Goal: Transaction & Acquisition: Purchase product/service

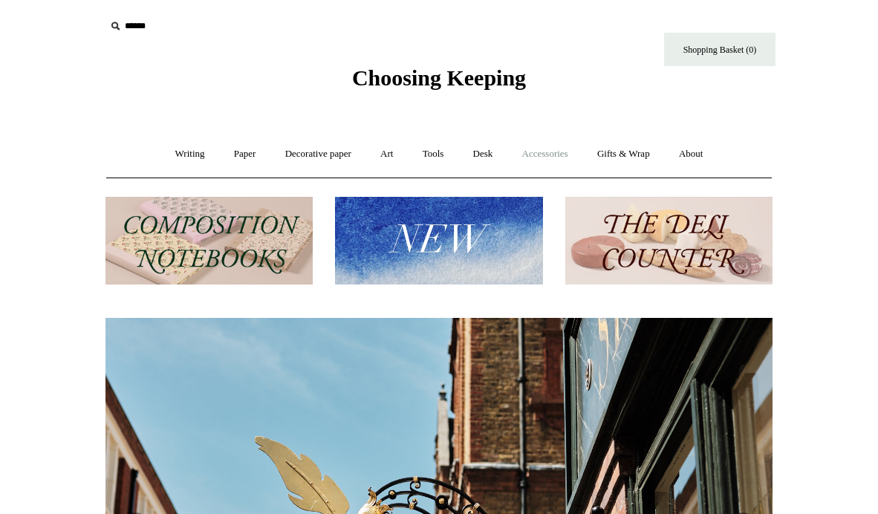
click at [530, 159] on link "Accessories +" at bounding box center [545, 153] width 73 height 39
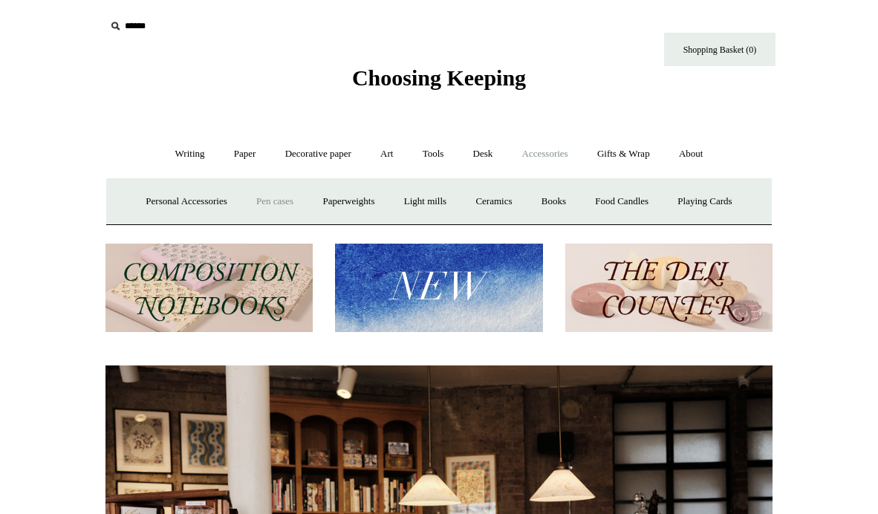
click at [269, 202] on link "Pen cases" at bounding box center [275, 201] width 64 height 39
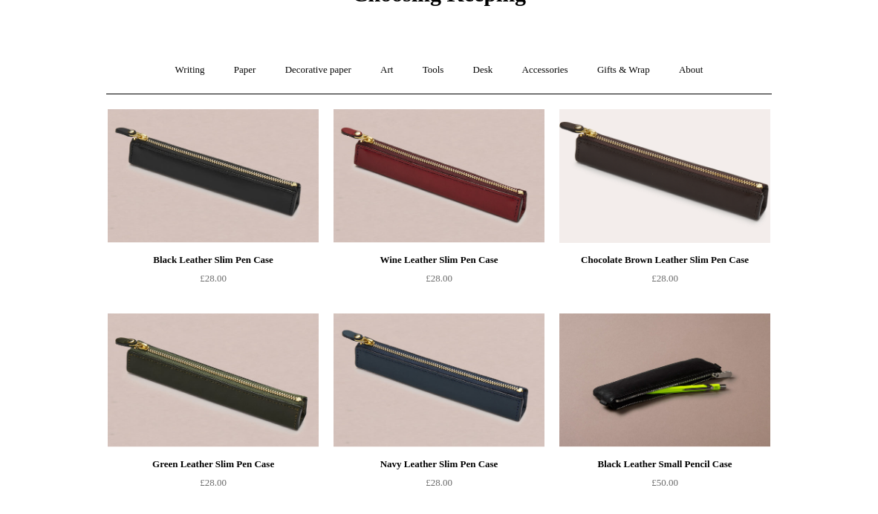
scroll to position [31, 0]
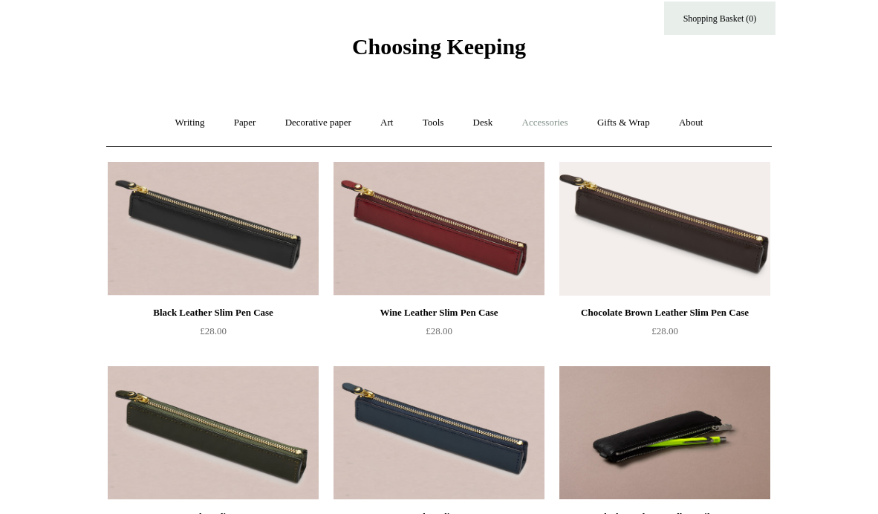
click at [542, 123] on link "Accessories +" at bounding box center [545, 122] width 73 height 39
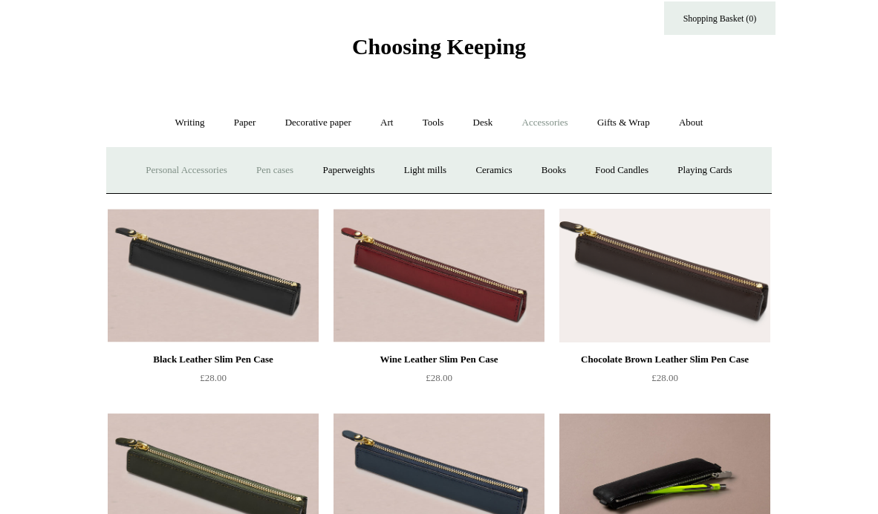
click at [159, 166] on link "Personal Accessories +" at bounding box center [186, 170] width 108 height 39
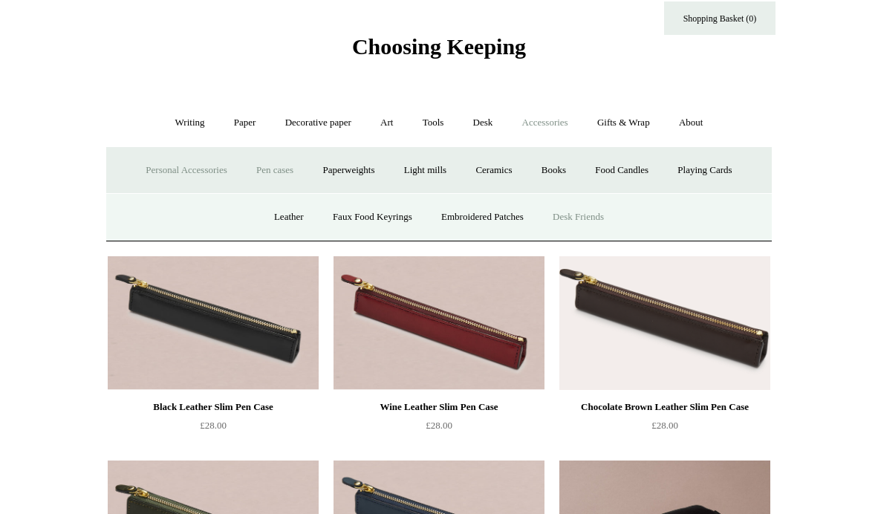
click at [591, 216] on link "Desk Friends" at bounding box center [578, 217] width 78 height 39
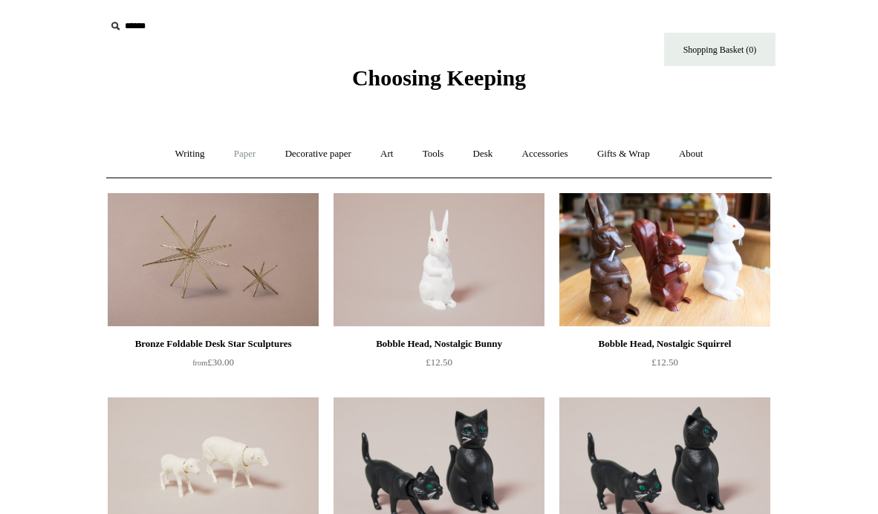
click at [250, 154] on link "Paper +" at bounding box center [245, 153] width 49 height 39
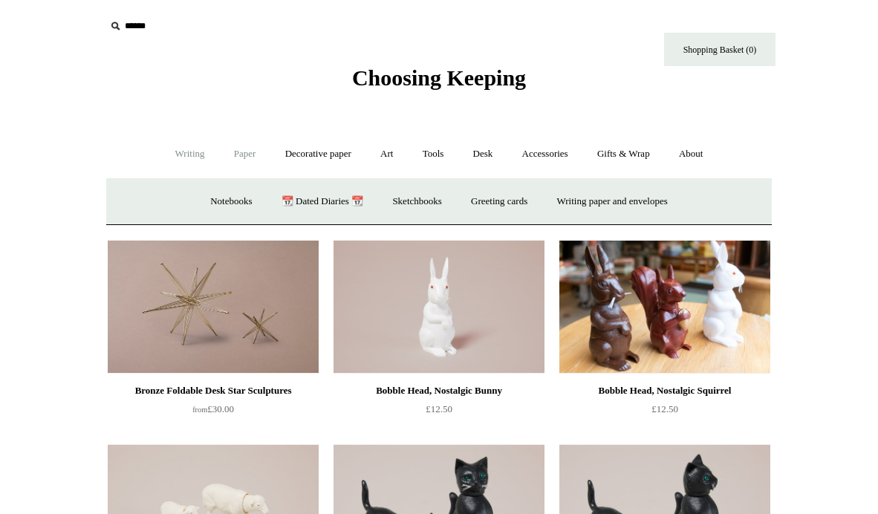
click at [175, 149] on link "Writing +" at bounding box center [190, 153] width 56 height 39
click at [387, 153] on link "Art +" at bounding box center [386, 153] width 39 height 39
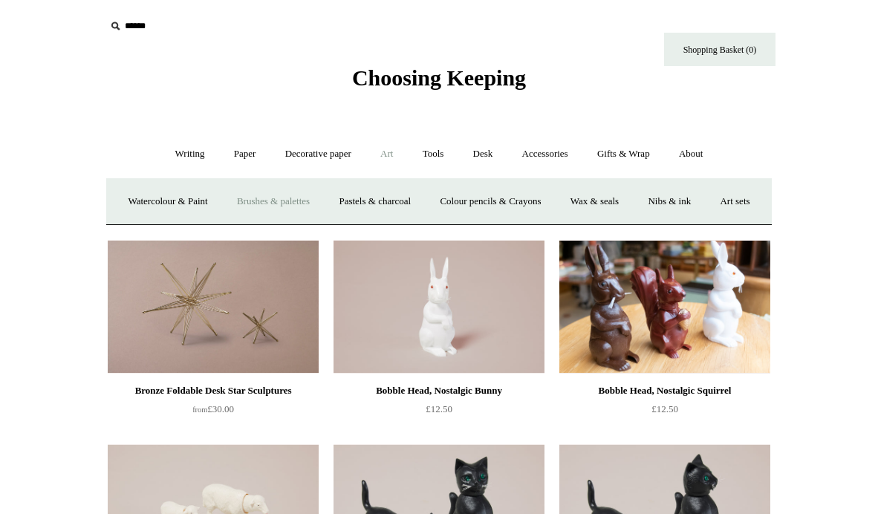
click at [275, 195] on link "Brushes & palettes" at bounding box center [274, 201] width 100 height 39
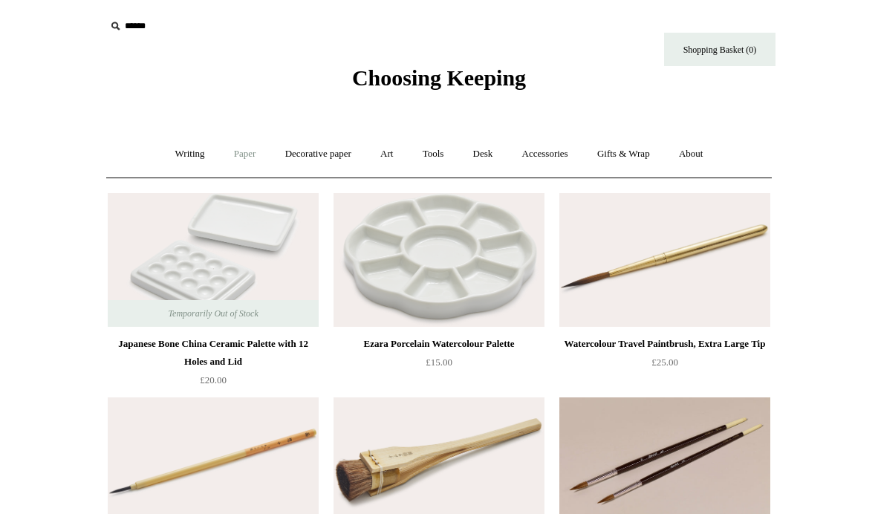
click at [246, 160] on link "Paper +" at bounding box center [245, 153] width 49 height 39
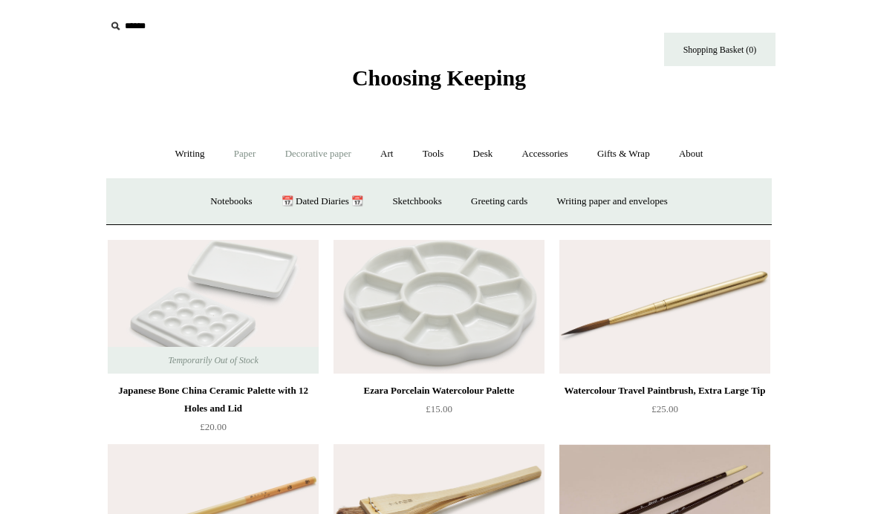
click at [305, 155] on link "Decorative paper +" at bounding box center [318, 153] width 93 height 39
click at [540, 198] on link "Japanese" at bounding box center [554, 201] width 61 height 39
click at [666, 204] on link "Italian woodblock" at bounding box center [636, 201] width 97 height 39
click at [610, 148] on link "Gifts & Wrap +" at bounding box center [623, 153] width 79 height 39
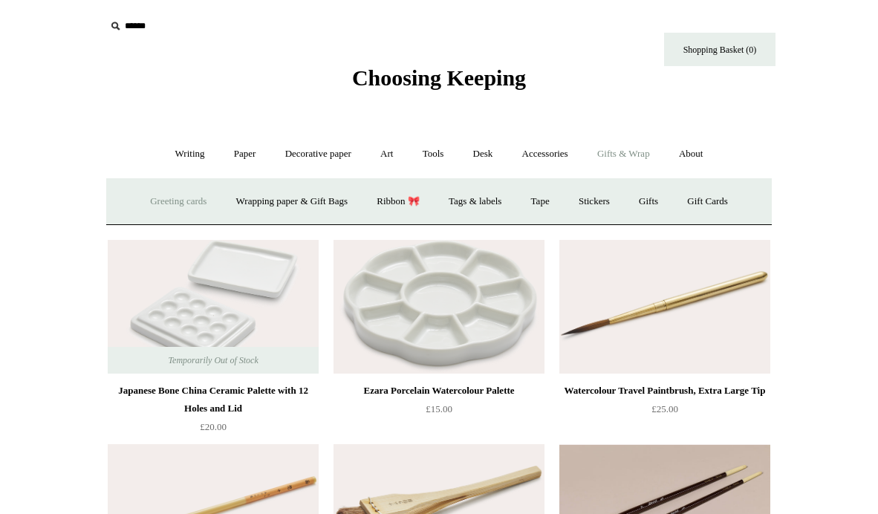
click at [170, 201] on link "Greeting cards +" at bounding box center [178, 201] width 83 height 39
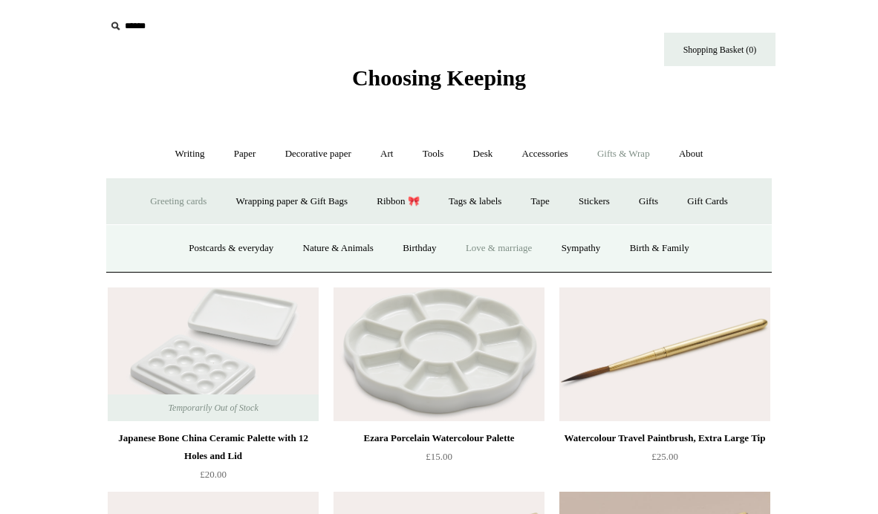
scroll to position [1, 0]
click at [342, 245] on link "Nature & Animals" at bounding box center [338, 247] width 97 height 39
click at [230, 238] on link "Postcards & everyday" at bounding box center [230, 247] width 111 height 39
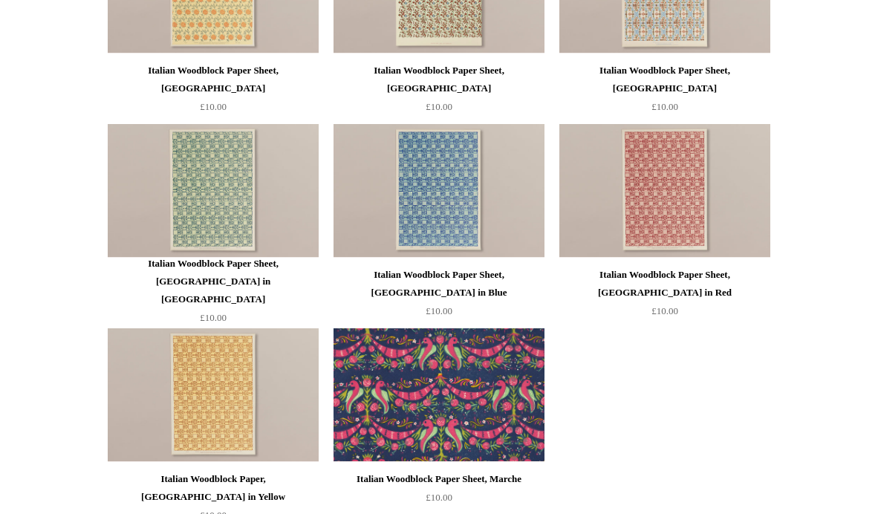
scroll to position [279, 0]
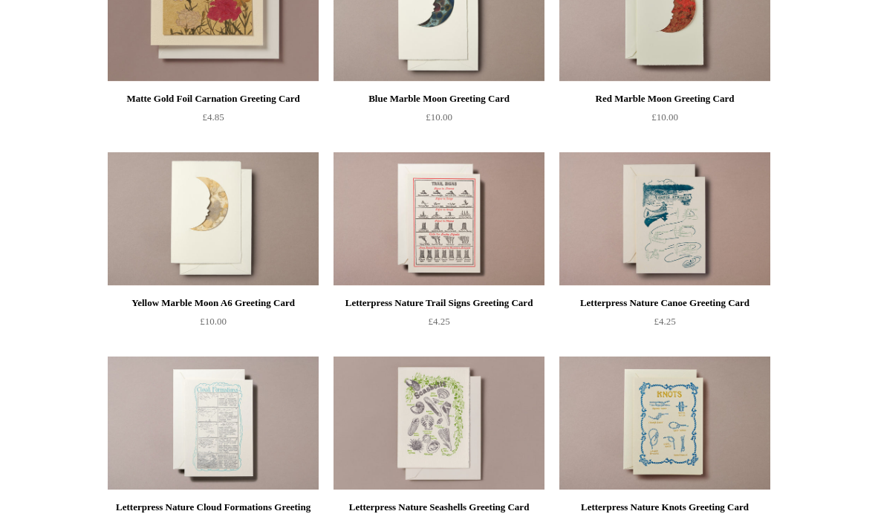
scroll to position [1243, 0]
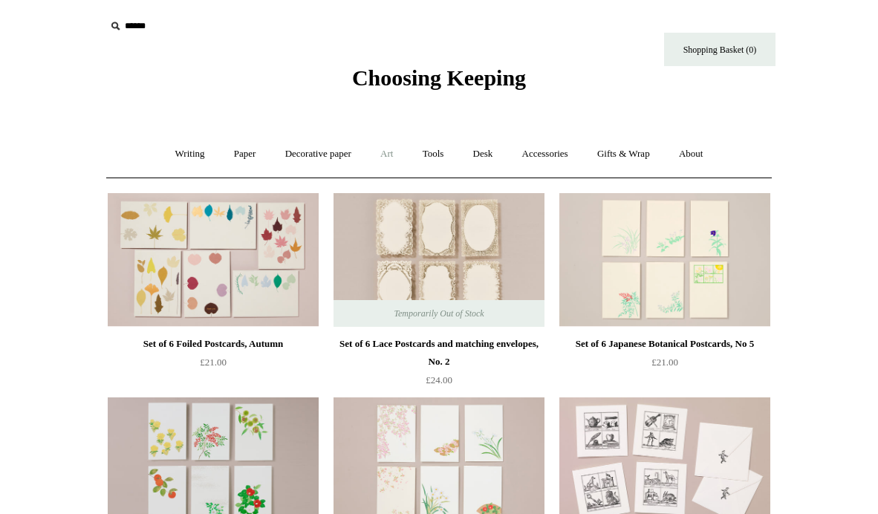
click at [385, 154] on link "Art +" at bounding box center [386, 153] width 39 height 39
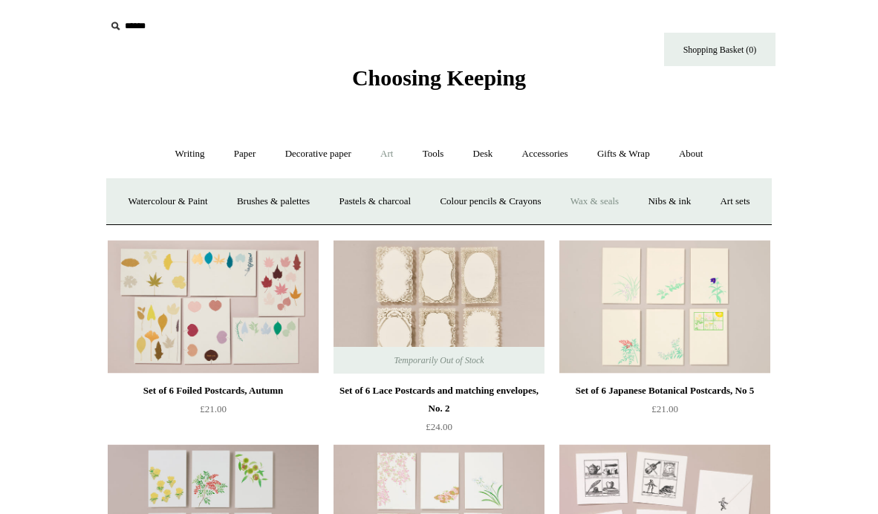
click at [628, 197] on link "Wax & seals" at bounding box center [594, 201] width 75 height 39
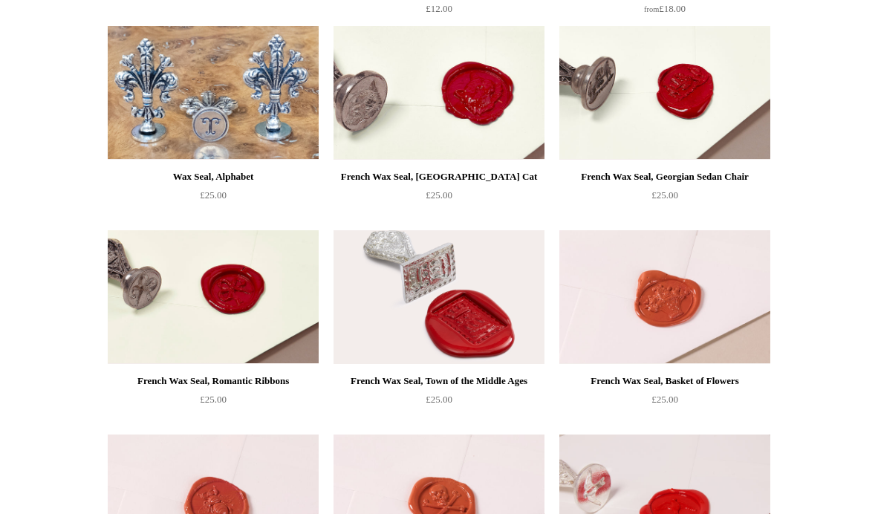
scroll to position [91, 0]
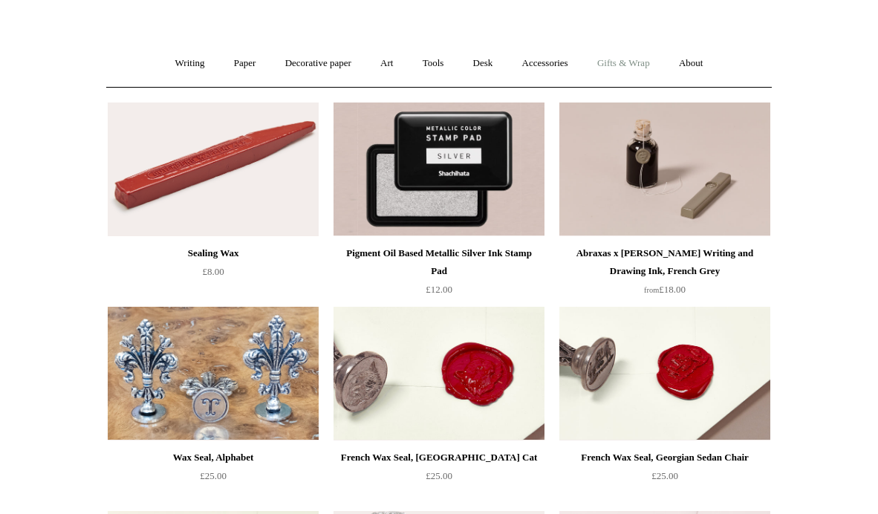
click at [626, 67] on link "Gifts & Wrap +" at bounding box center [623, 63] width 79 height 39
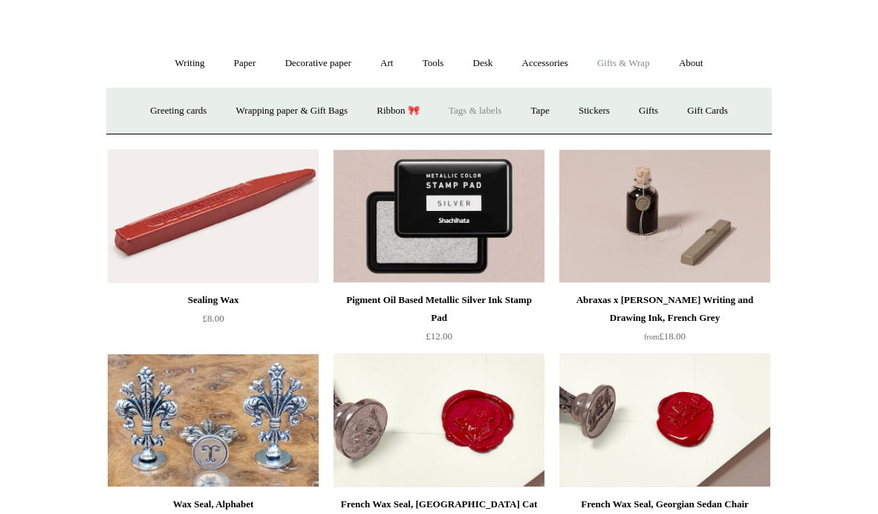
click at [478, 107] on link "Tags & labels" at bounding box center [474, 110] width 79 height 39
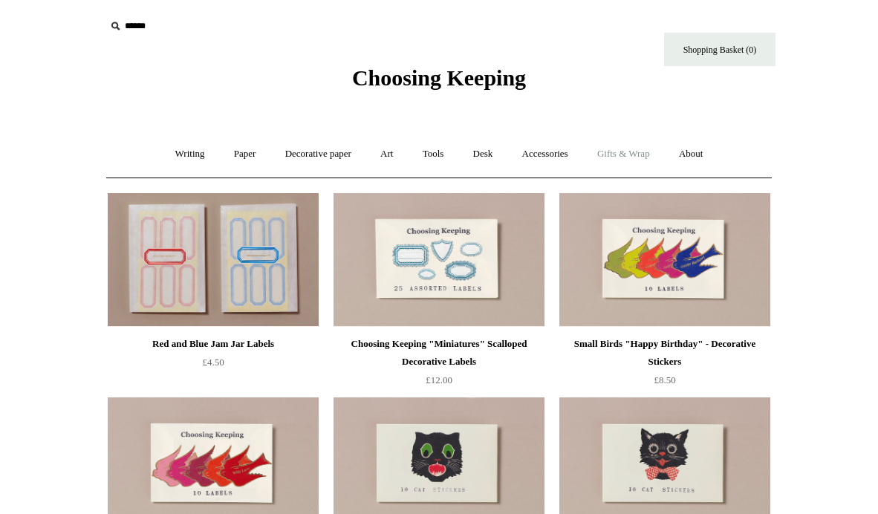
click at [621, 157] on link "Gifts & Wrap +" at bounding box center [623, 153] width 79 height 39
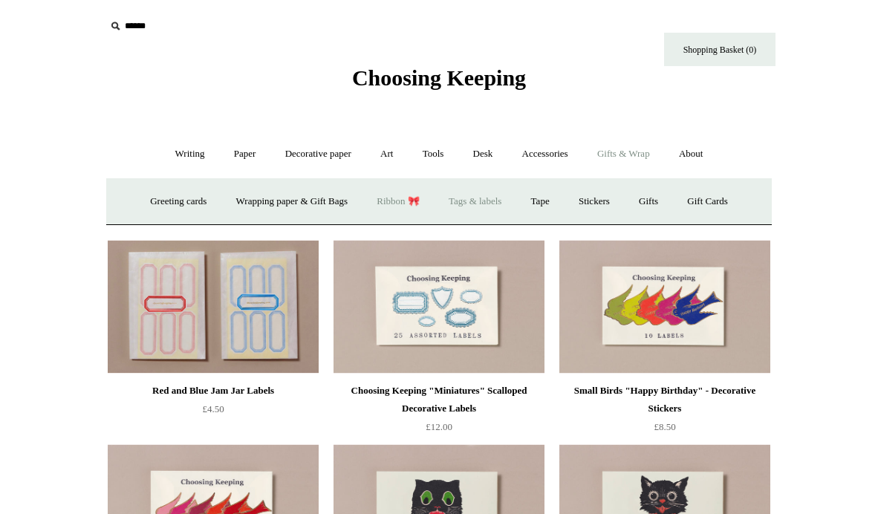
click at [396, 200] on link "Ribbon 🎀" at bounding box center [398, 201] width 70 height 39
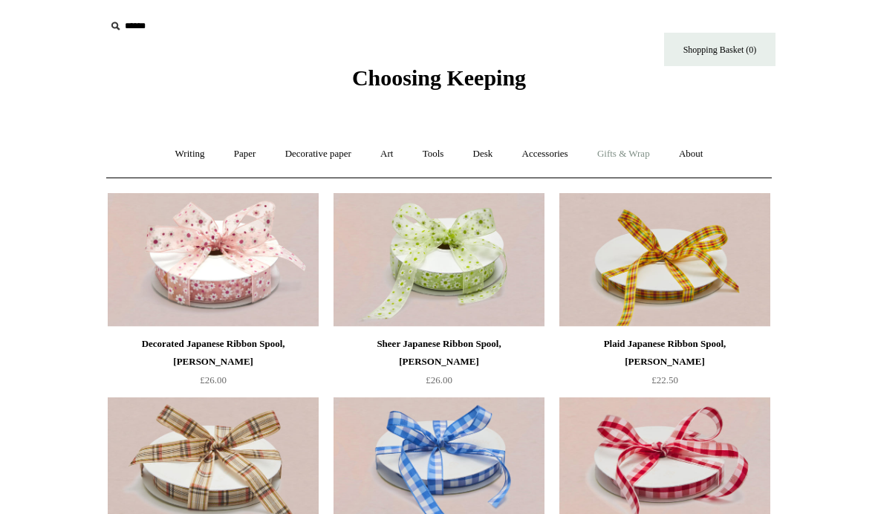
click at [627, 160] on link "Gifts & Wrap +" at bounding box center [623, 153] width 79 height 39
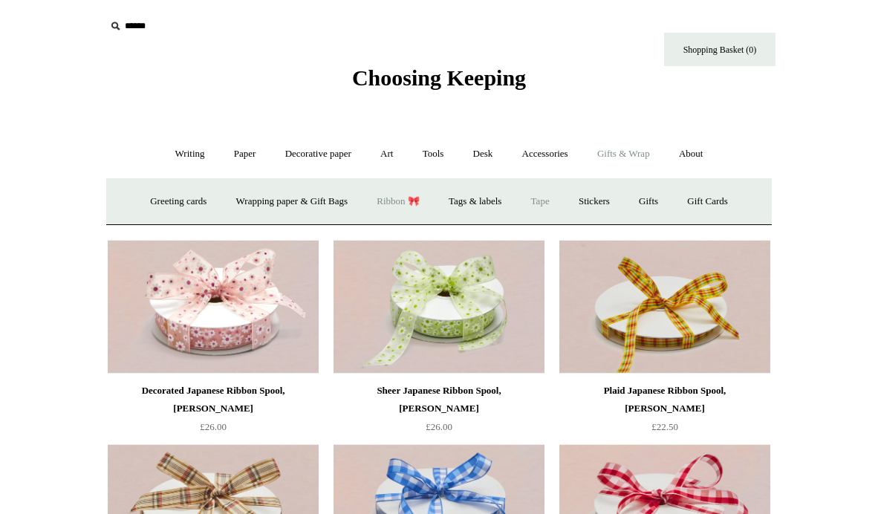
click at [526, 199] on link "Tape" at bounding box center [540, 201] width 45 height 39
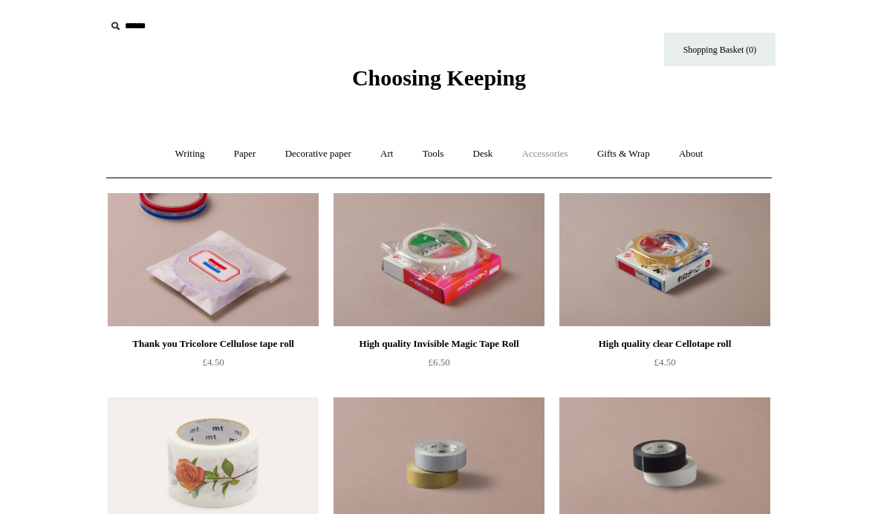
click at [545, 151] on link "Accessories +" at bounding box center [545, 153] width 73 height 39
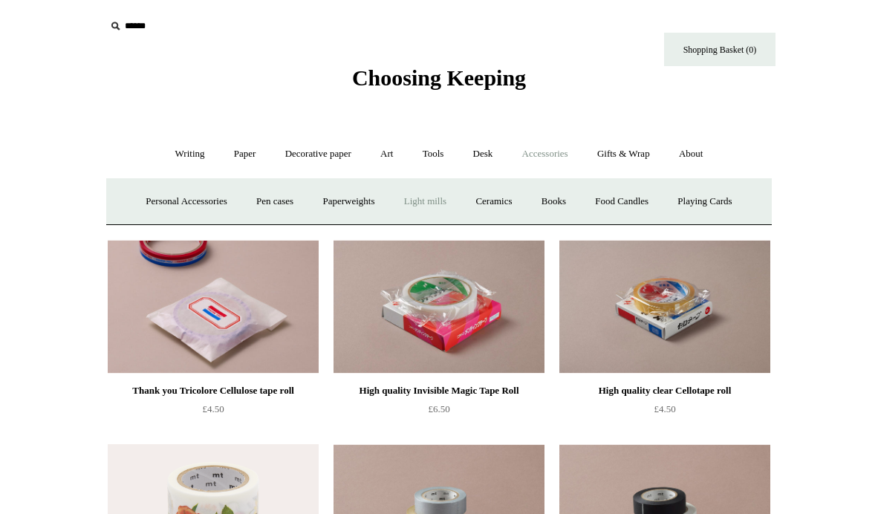
click at [438, 201] on link "Light mills" at bounding box center [425, 201] width 69 height 39
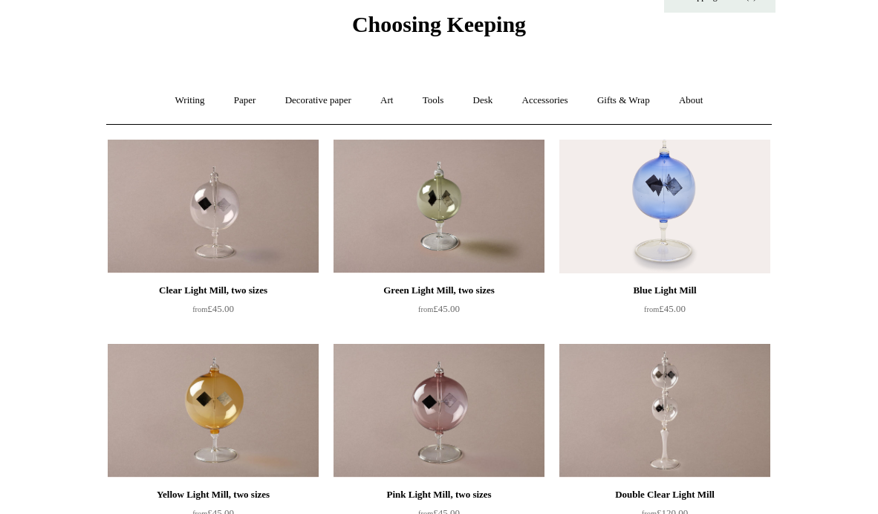
scroll to position [16, 0]
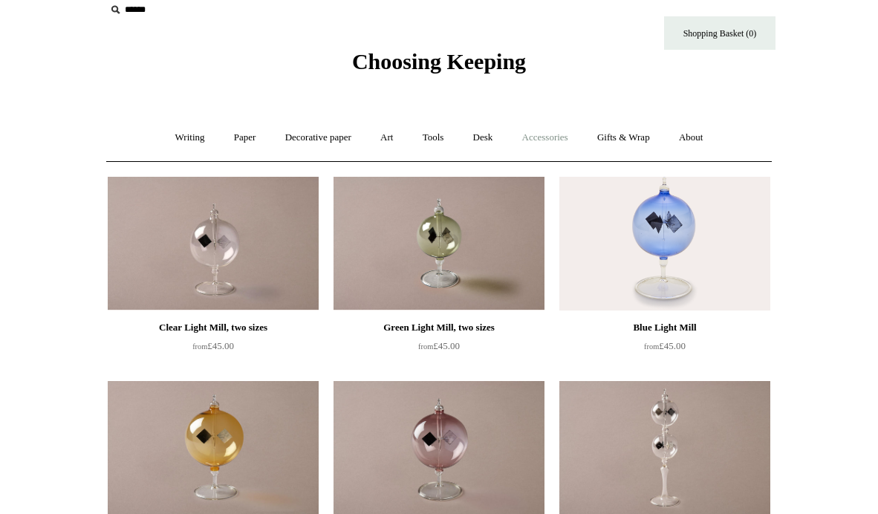
click at [549, 132] on link "Accessories +" at bounding box center [545, 137] width 73 height 39
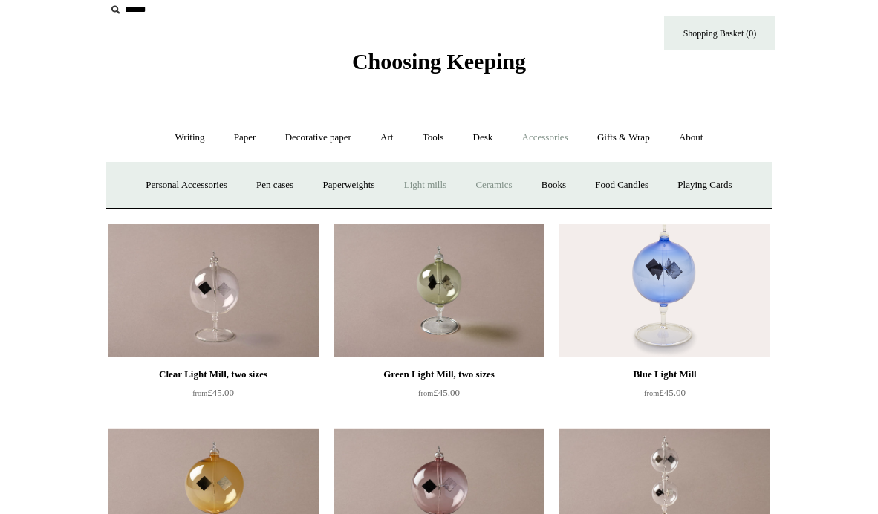
click at [496, 187] on link "Ceramics +" at bounding box center [493, 185] width 63 height 39
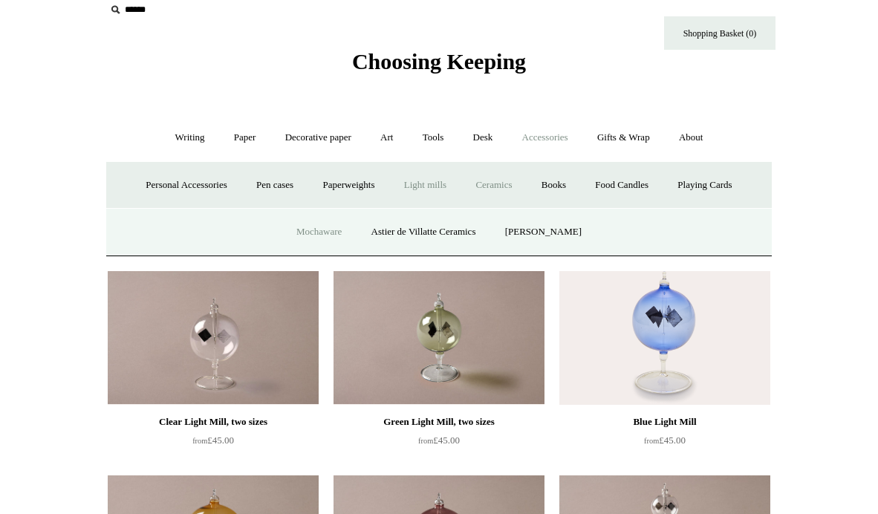
click at [309, 223] on link "Mochaware" at bounding box center [319, 231] width 72 height 39
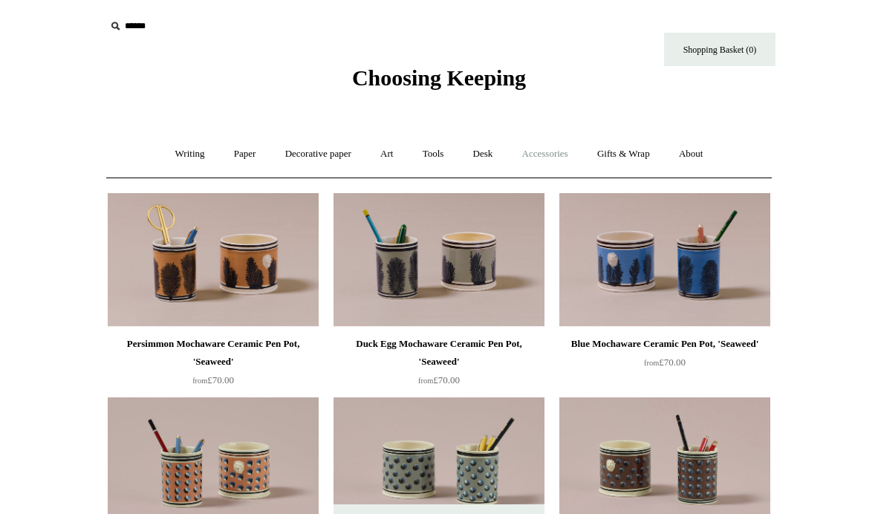
click at [537, 155] on link "Accessories +" at bounding box center [545, 153] width 73 height 39
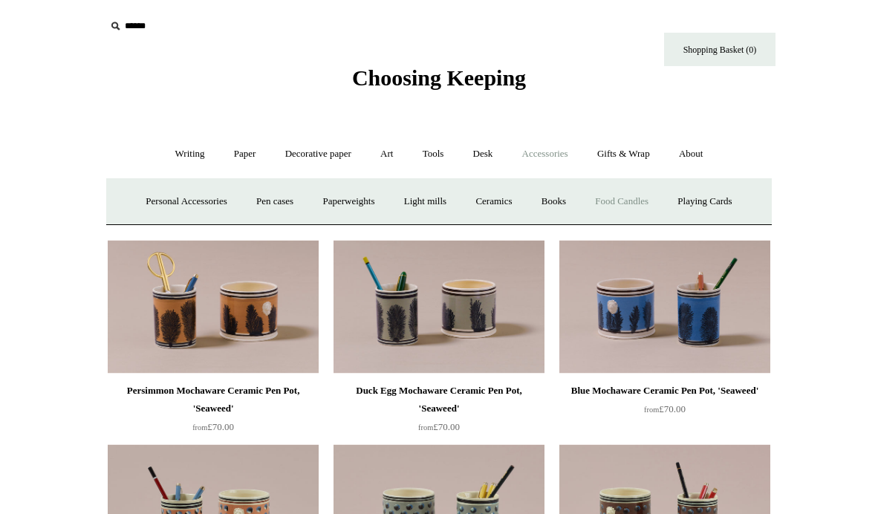
click at [610, 201] on link "Food Candles" at bounding box center [622, 201] width 80 height 39
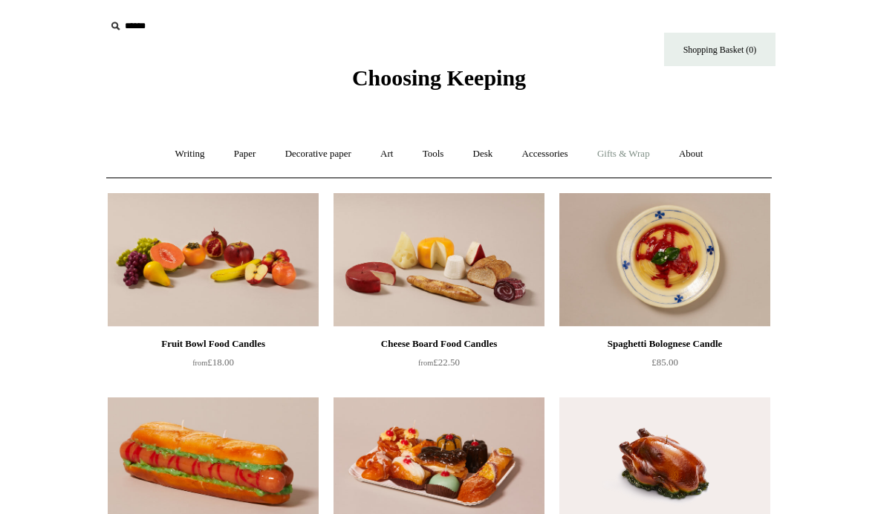
click at [604, 150] on link "Gifts & Wrap +" at bounding box center [623, 153] width 79 height 39
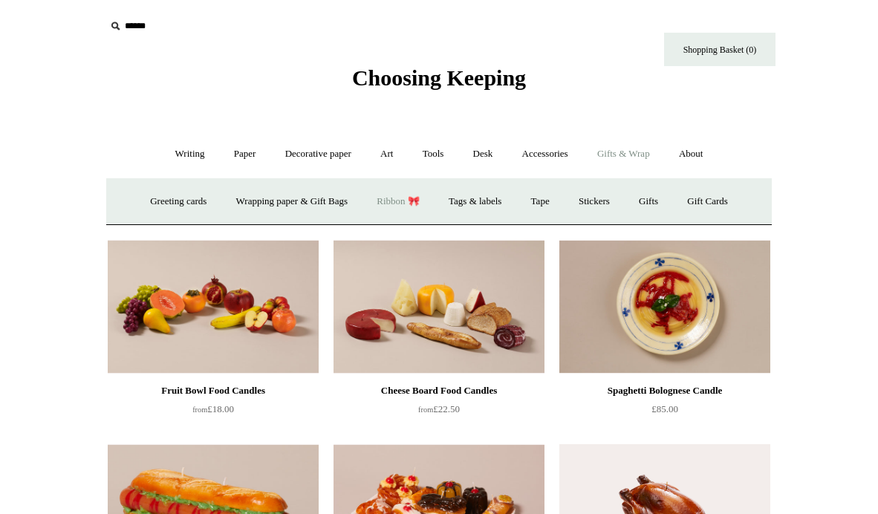
click at [397, 204] on link "Ribbon 🎀" at bounding box center [398, 201] width 70 height 39
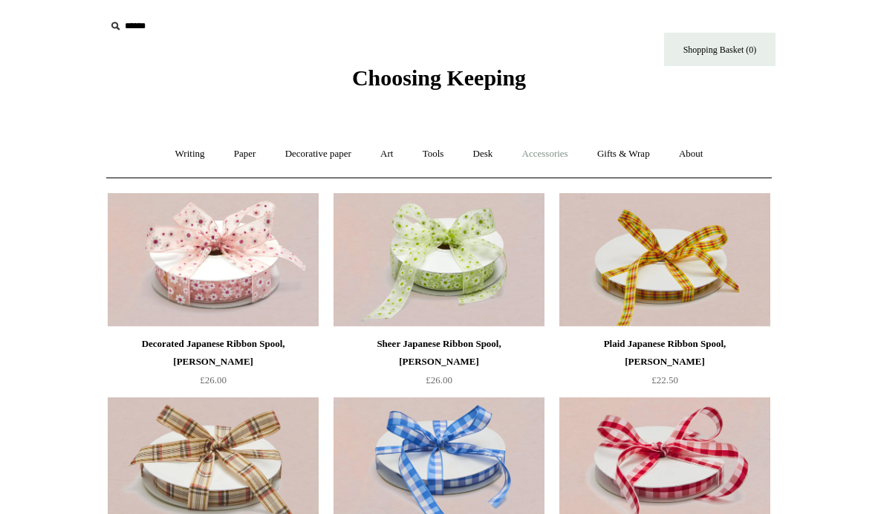
click at [542, 152] on link "Accessories +" at bounding box center [545, 153] width 73 height 39
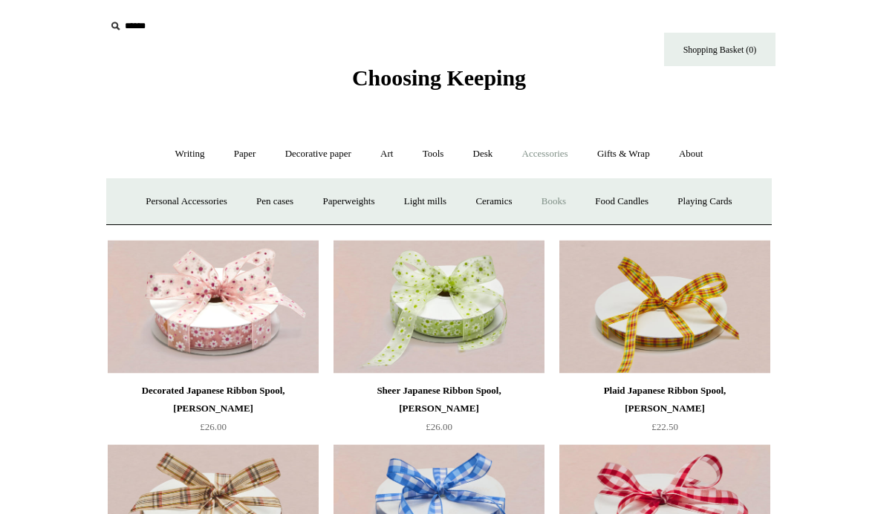
click at [557, 203] on link "Books" at bounding box center [553, 201] width 51 height 39
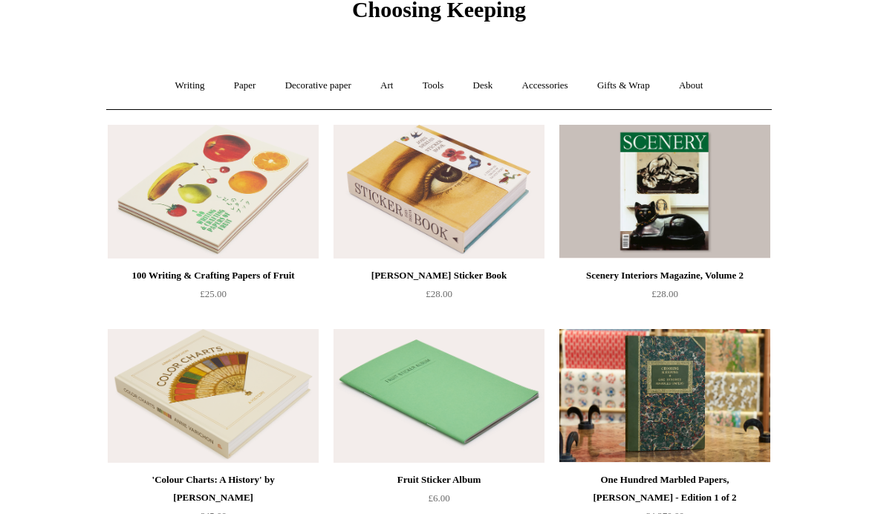
scroll to position [62, 0]
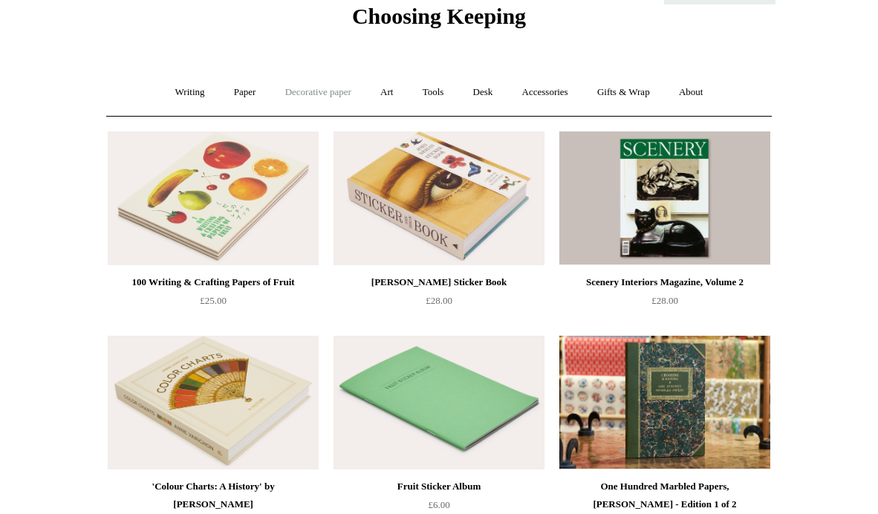
click at [308, 88] on link "Decorative paper +" at bounding box center [318, 92] width 93 height 39
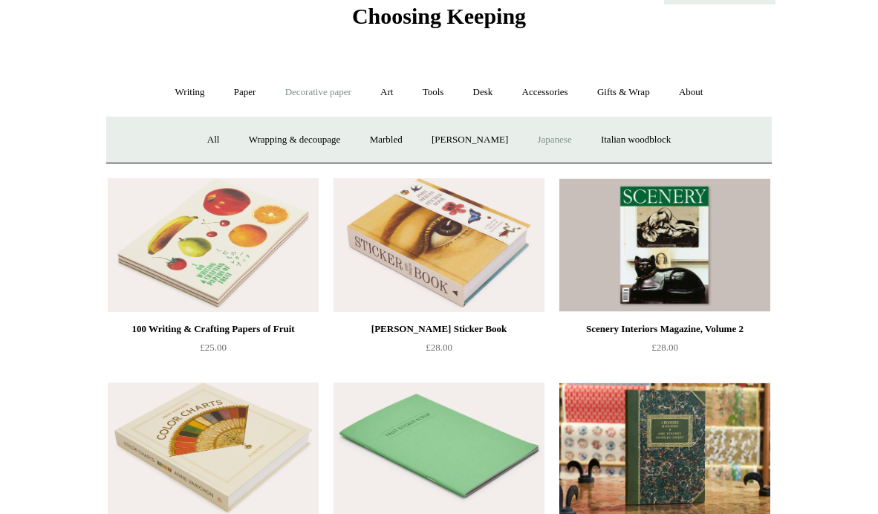
click at [552, 124] on link "Japanese" at bounding box center [554, 139] width 61 height 39
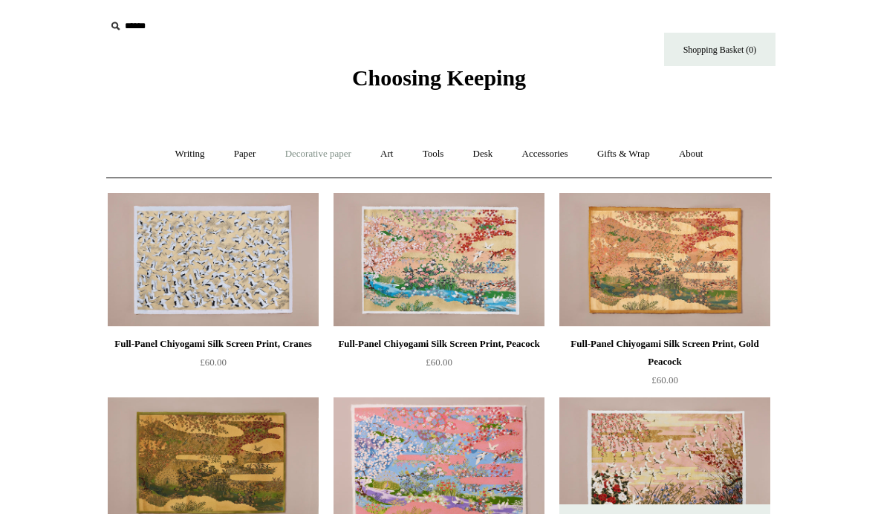
click at [311, 167] on link "Decorative paper +" at bounding box center [318, 153] width 93 height 39
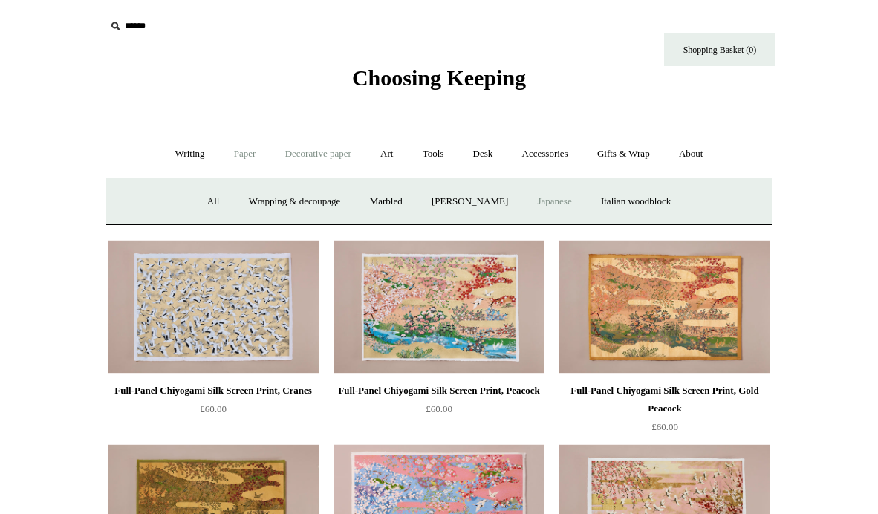
click at [241, 161] on link "Paper +" at bounding box center [245, 153] width 49 height 39
click at [237, 156] on link "Paper -" at bounding box center [245, 153] width 49 height 39
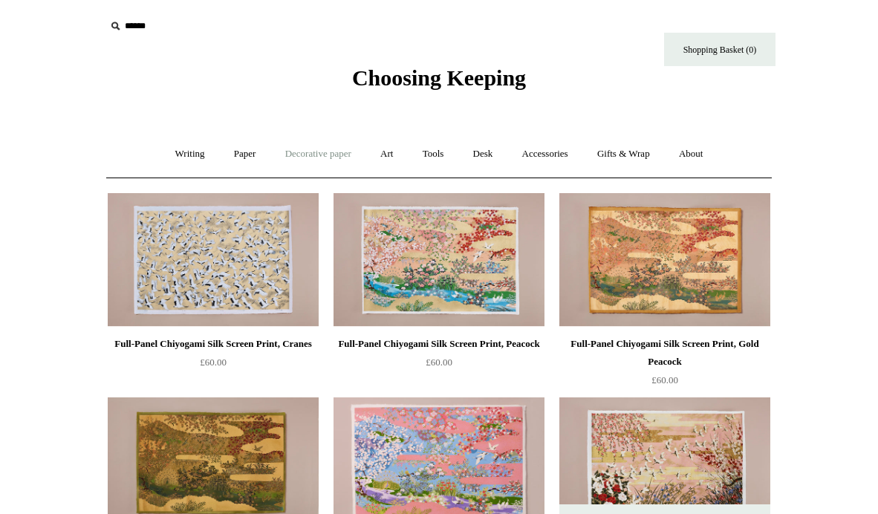
click at [312, 147] on link "Decorative paper +" at bounding box center [318, 153] width 93 height 39
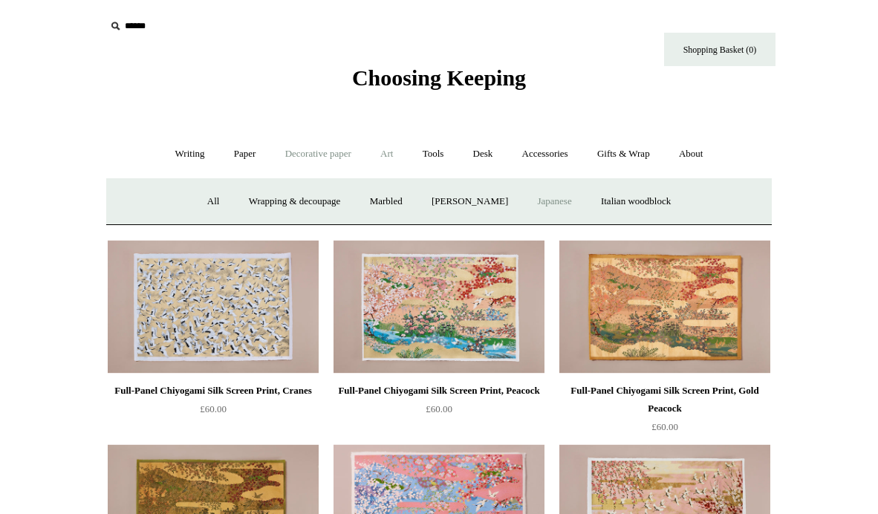
click at [381, 162] on link "Art +" at bounding box center [386, 153] width 39 height 39
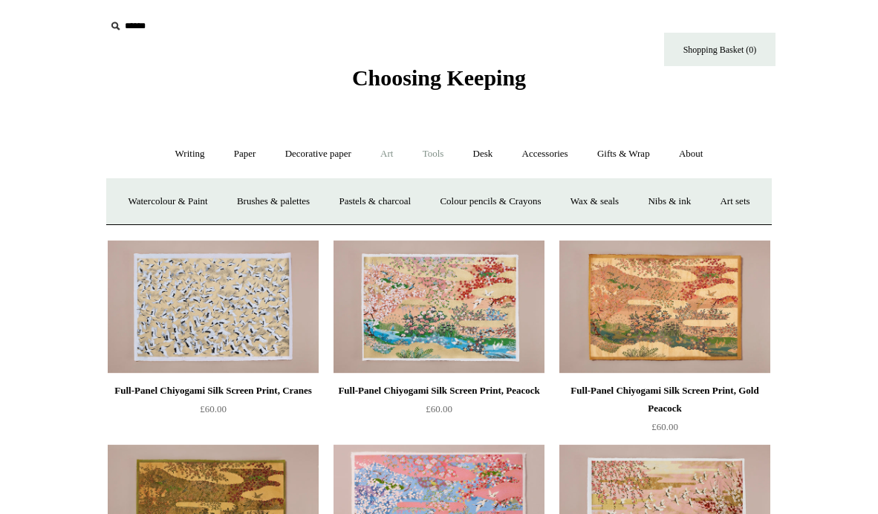
click at [438, 160] on link "Tools +" at bounding box center [433, 153] width 48 height 39
click at [354, 209] on link "Scissors" at bounding box center [354, 201] width 59 height 39
click at [282, 204] on link "Clips +" at bounding box center [298, 201] width 47 height 39
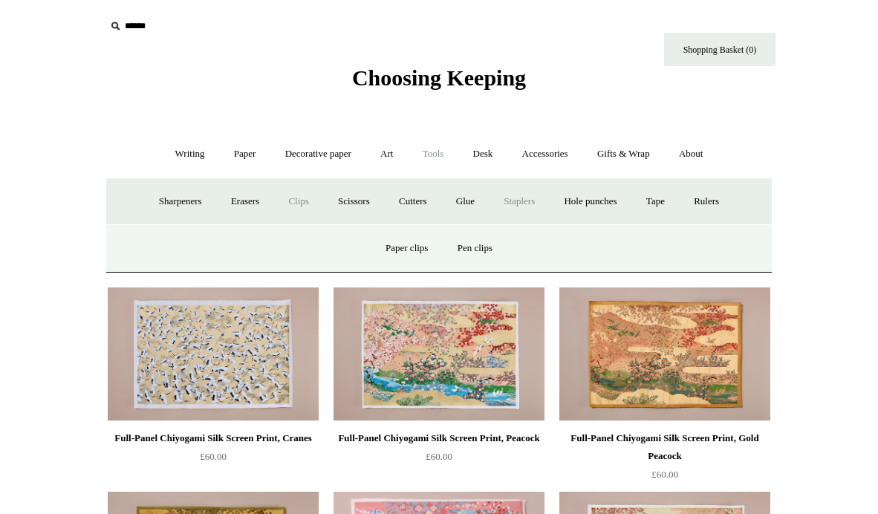
click at [537, 198] on link "Staplers +" at bounding box center [519, 201] width 58 height 39
click at [395, 257] on link "Handheld" at bounding box center [400, 248] width 65 height 39
click at [609, 197] on link "Hole punches" at bounding box center [589, 201] width 79 height 39
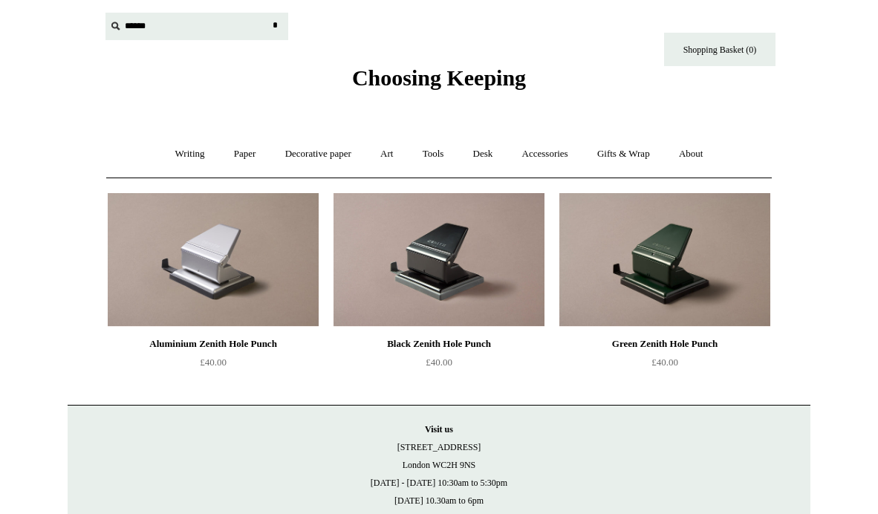
click at [140, 22] on input "text" at bounding box center [196, 26] width 183 height 27
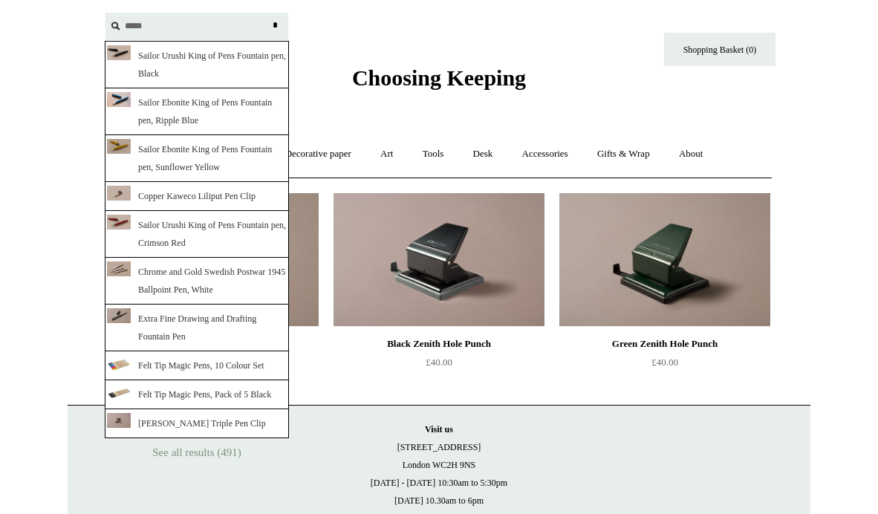
type input "****"
click at [163, 47] on link "Sailor Urushi King of Pens Fountain pen, Black" at bounding box center [197, 65] width 184 height 48
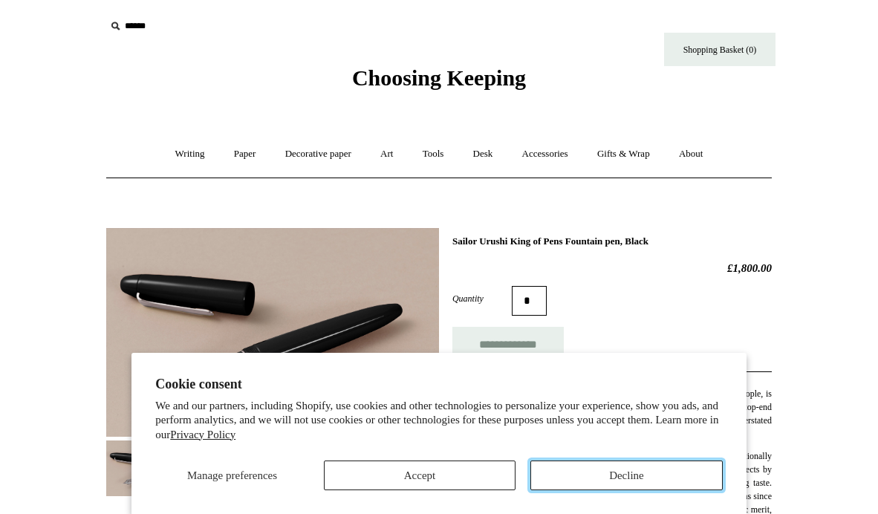
click at [599, 472] on button "Decline" at bounding box center [626, 476] width 192 height 30
